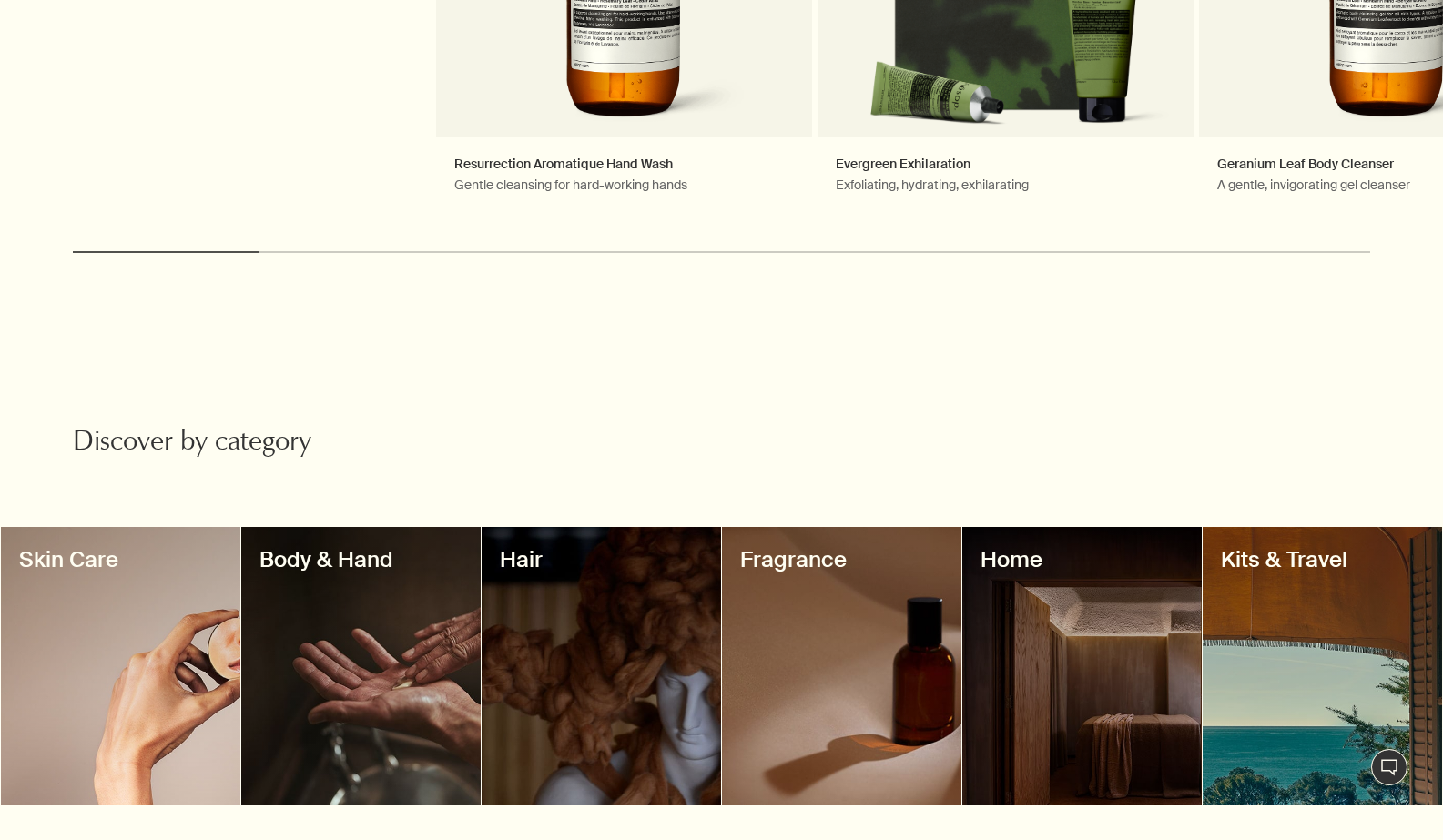
scroll to position [1214, 0]
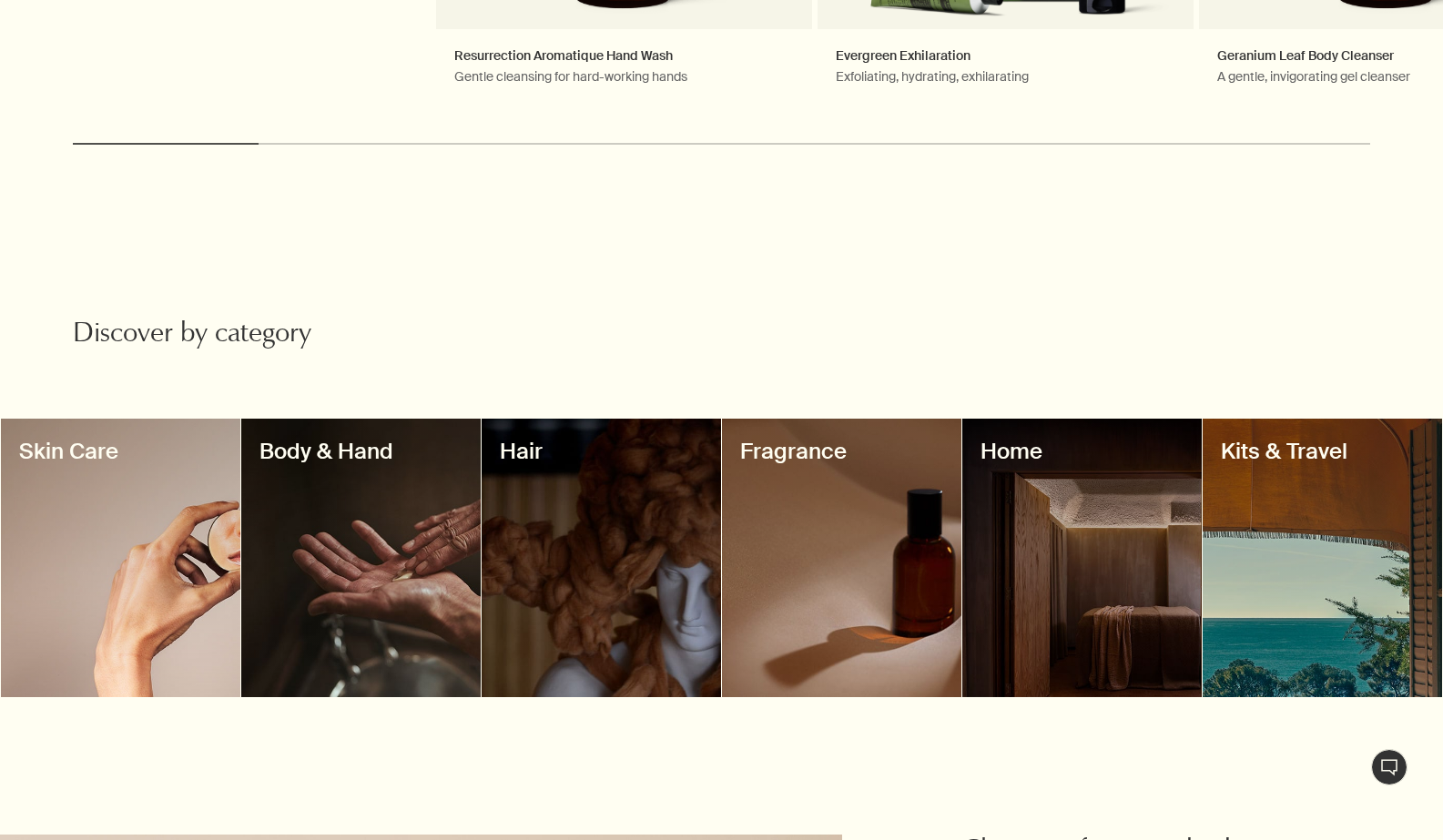
click at [385, 541] on div at bounding box center [361, 558] width 240 height 279
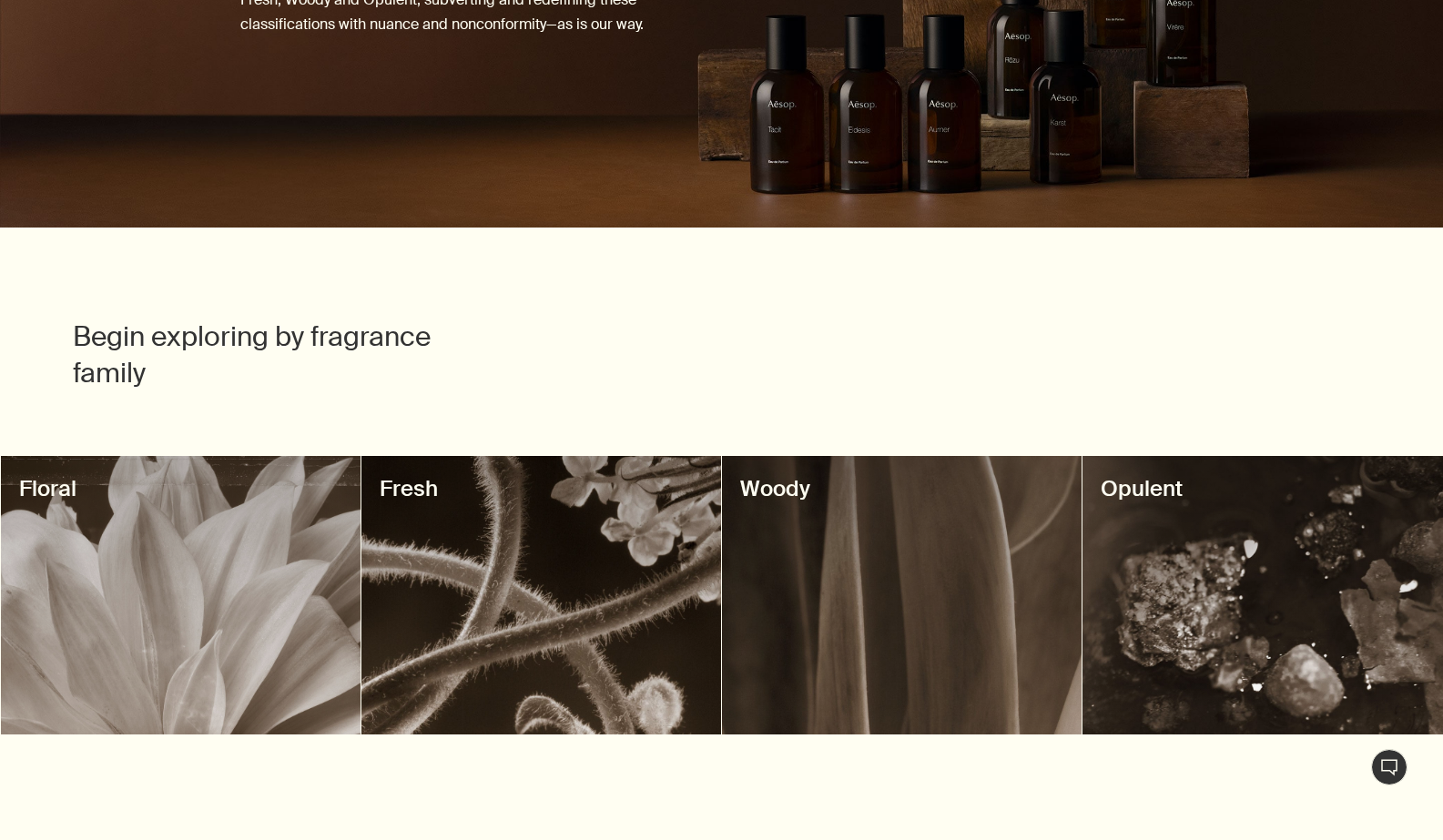
scroll to position [465, 0]
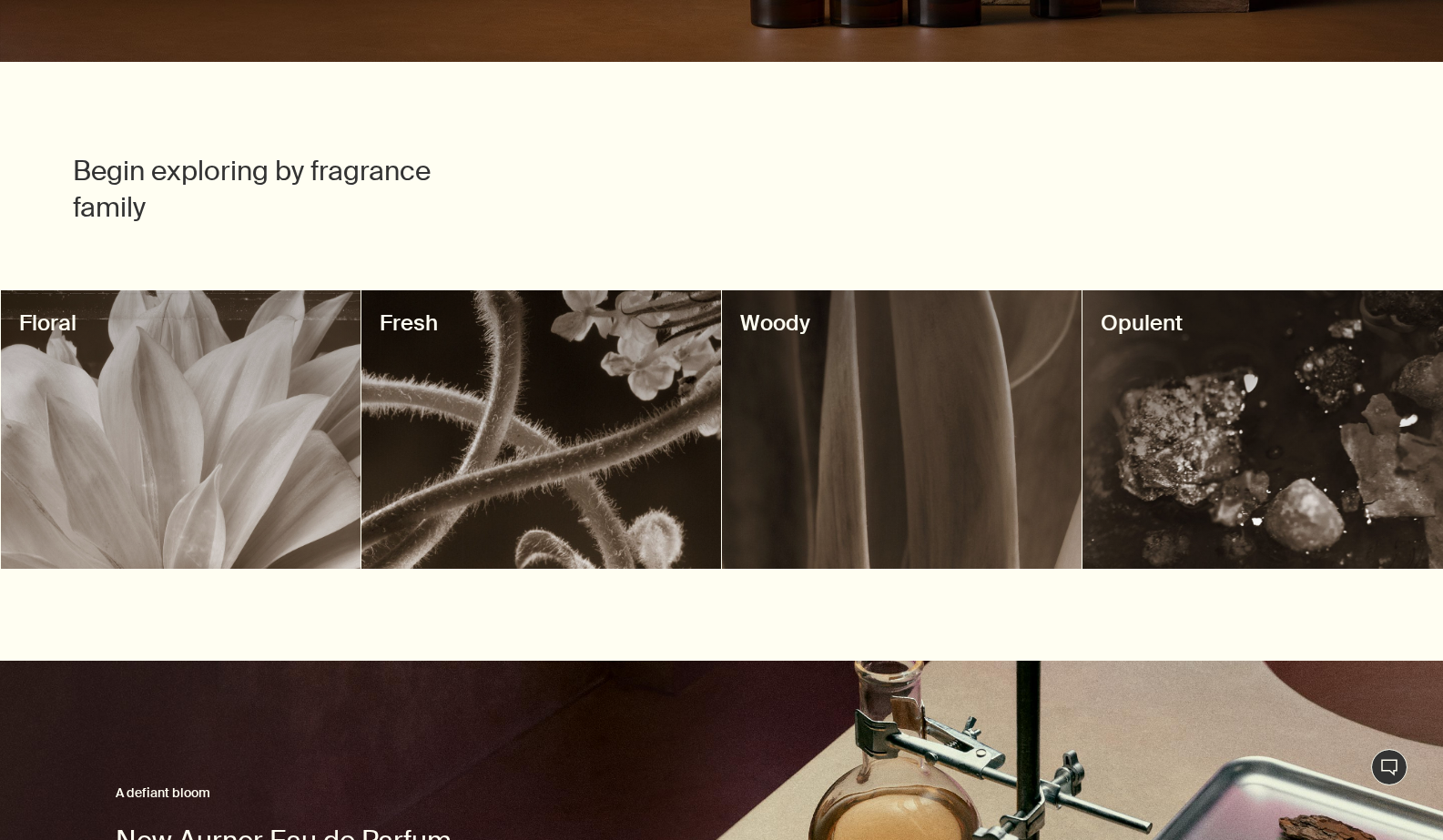
click at [210, 446] on div at bounding box center [181, 430] width 360 height 279
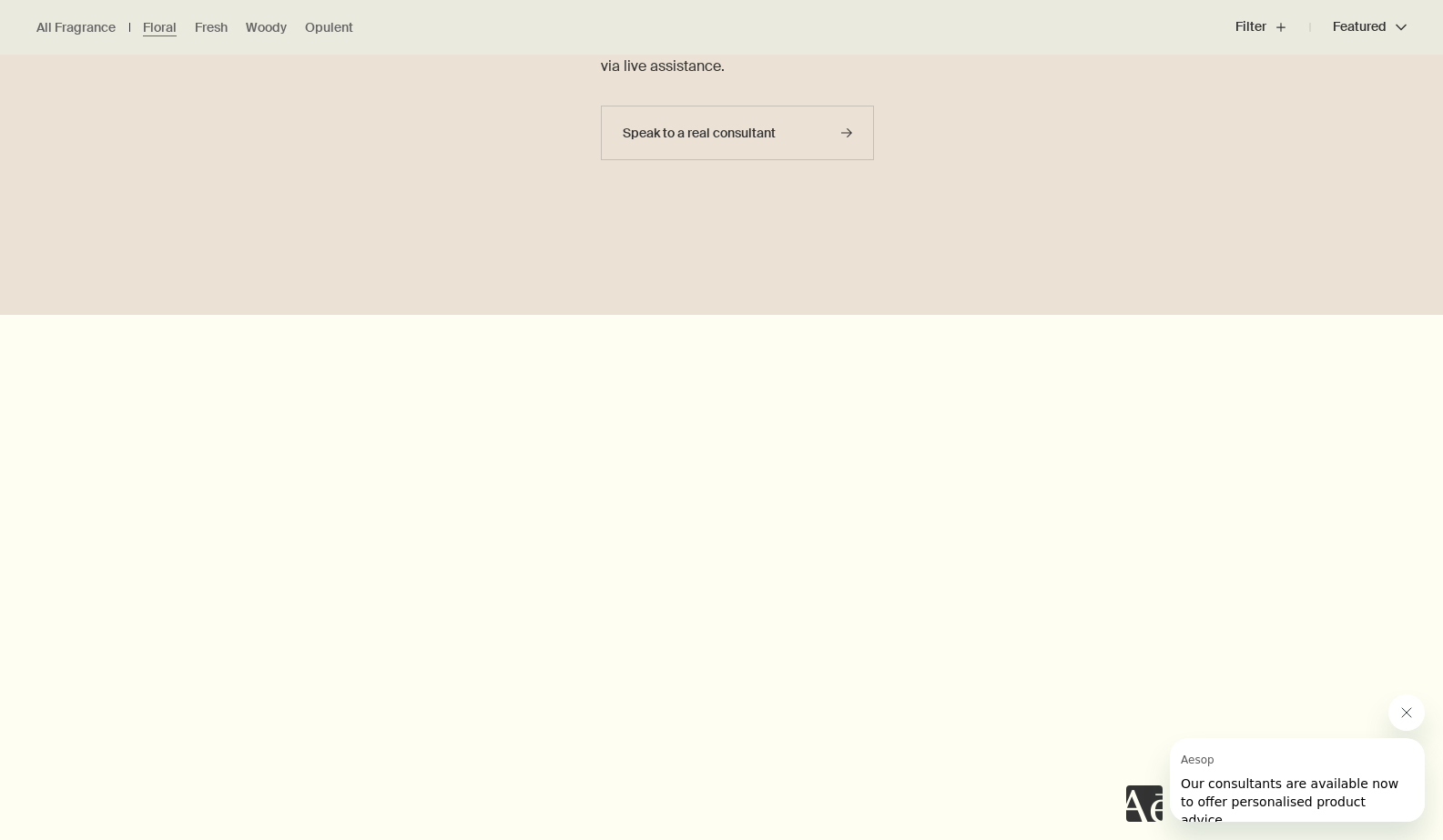
scroll to position [2372, 0]
